Goal: Transaction & Acquisition: Book appointment/travel/reservation

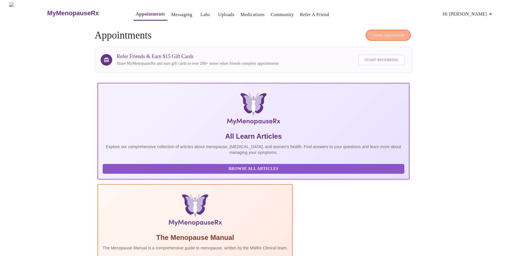
click at [389, 34] on span "Create Appointment" at bounding box center [388, 35] width 32 height 7
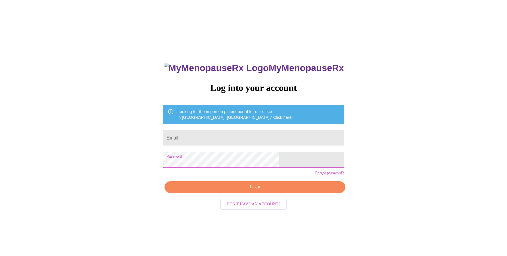
click at [219, 136] on input "Email" at bounding box center [253, 138] width 181 height 16
type input "[PERSON_NAME][EMAIL_ADDRESS][PERSON_NAME][DOMAIN_NAME]"
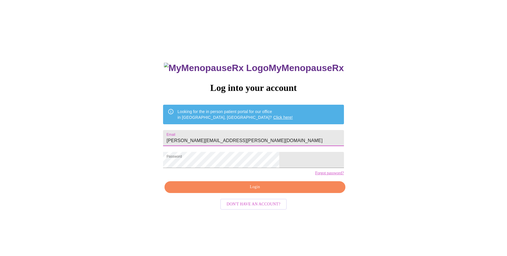
click at [218, 193] on button "Login" at bounding box center [255, 187] width 181 height 12
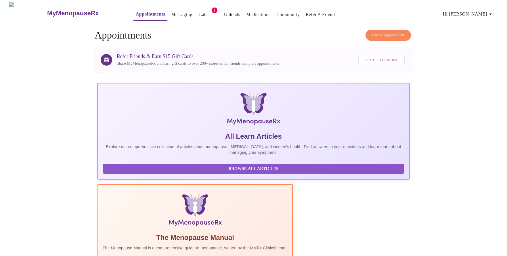
click at [386, 32] on span "Create Appointment" at bounding box center [388, 35] width 32 height 7
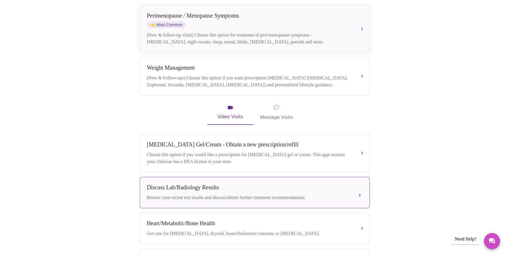
scroll to position [114, 0]
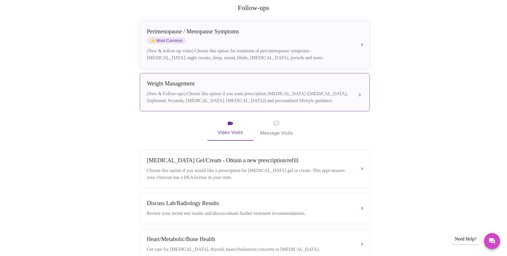
click at [329, 90] on div "(New & Follow-ups) Choose this option if you want prescription weight managemen…" at bounding box center [249, 97] width 204 height 14
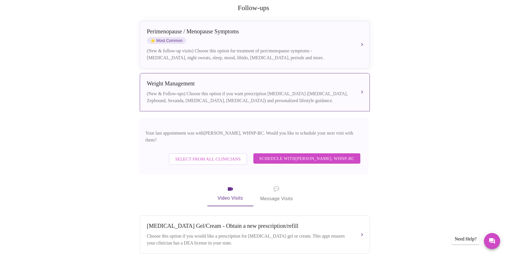
click at [306, 155] on span "Schedule with Meghan Matz, WHNP-BC" at bounding box center [307, 158] width 96 height 7
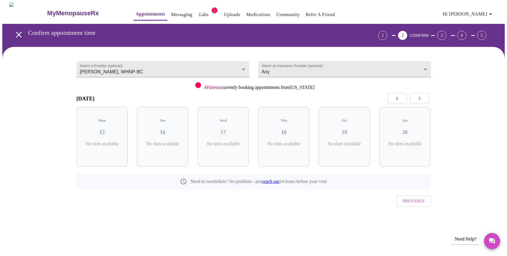
scroll to position [0, 0]
click at [176, 142] on p "2 Slots Left ( 2 Total)" at bounding box center [165, 146] width 21 height 11
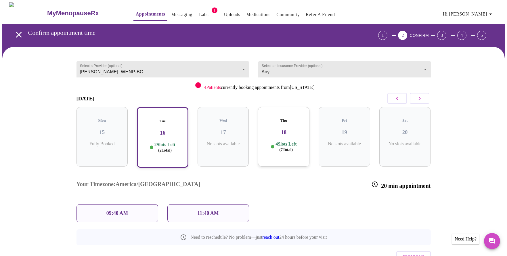
click at [210, 210] on p "11:40 AM" at bounding box center [208, 213] width 22 height 6
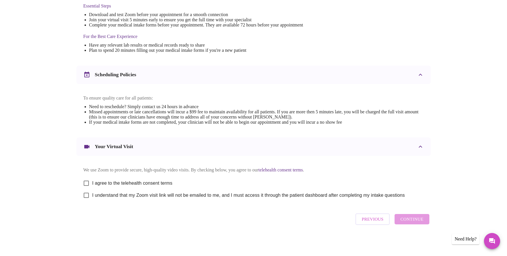
scroll to position [160, 0]
click at [88, 182] on input "I agree to the telehealth consent terms" at bounding box center [86, 183] width 12 height 12
checkbox input "true"
click at [86, 192] on input "I understand that my Zoom visit link will not be emailed to me, and I must acce…" at bounding box center [86, 195] width 12 height 12
checkbox input "true"
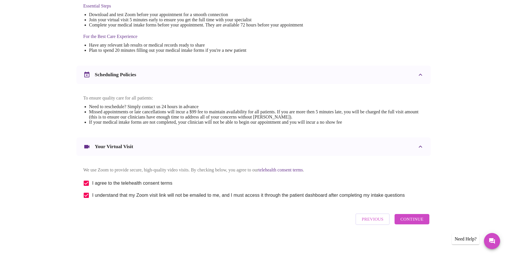
click at [412, 222] on span "Continue" at bounding box center [412, 219] width 23 height 7
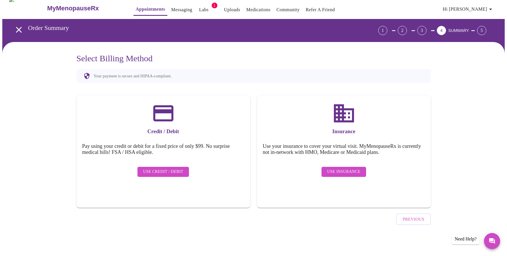
scroll to position [0, 0]
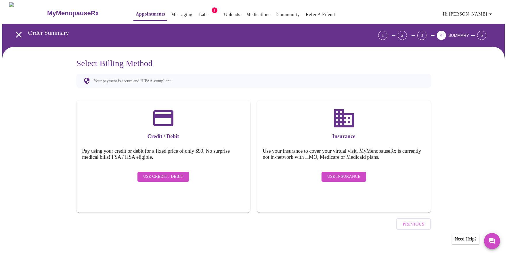
click at [330, 174] on span "Use Insurance" at bounding box center [343, 176] width 33 height 7
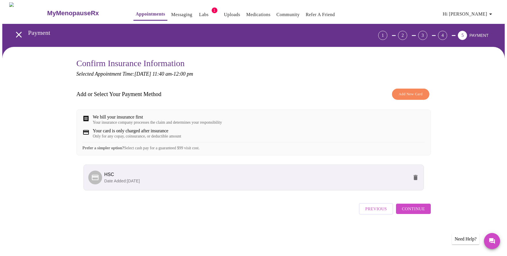
click at [413, 213] on span "Continue" at bounding box center [413, 208] width 23 height 7
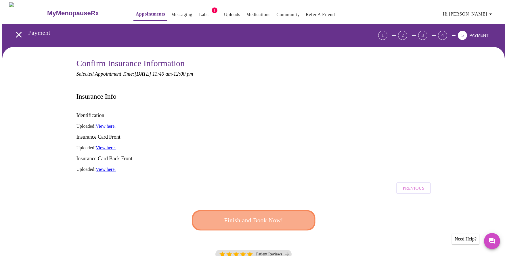
click at [283, 215] on span "Finish and Book Now!" at bounding box center [253, 220] width 107 height 11
